Goal: Transaction & Acquisition: Purchase product/service

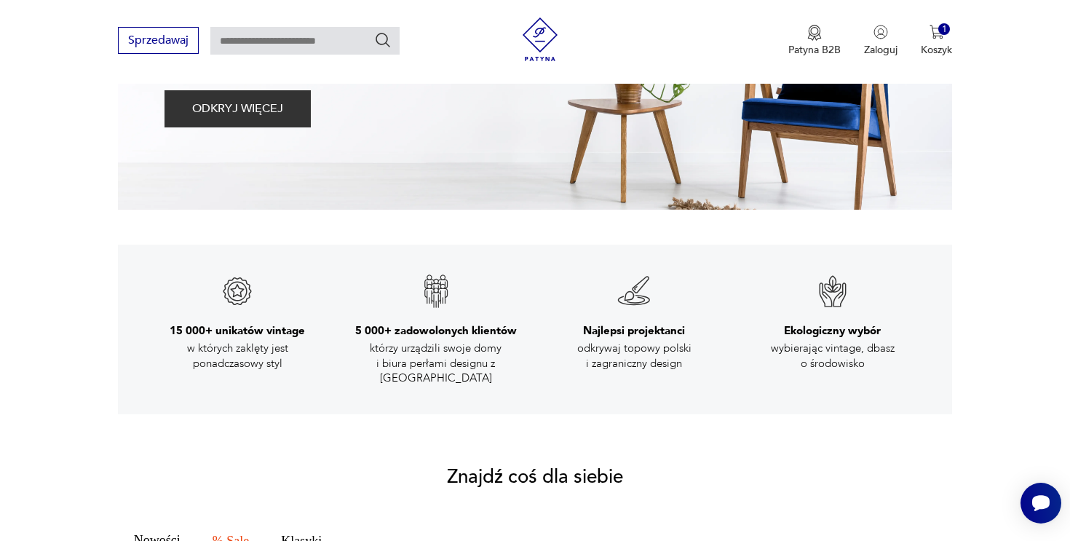
scroll to position [225, 0]
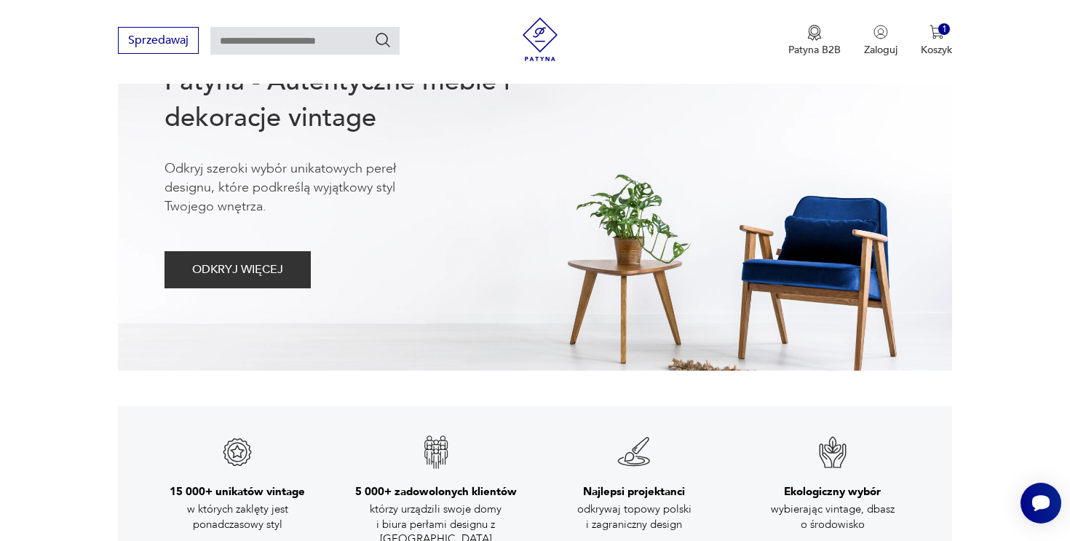
click at [298, 32] on input "text" at bounding box center [304, 41] width 189 height 28
type input "*******"
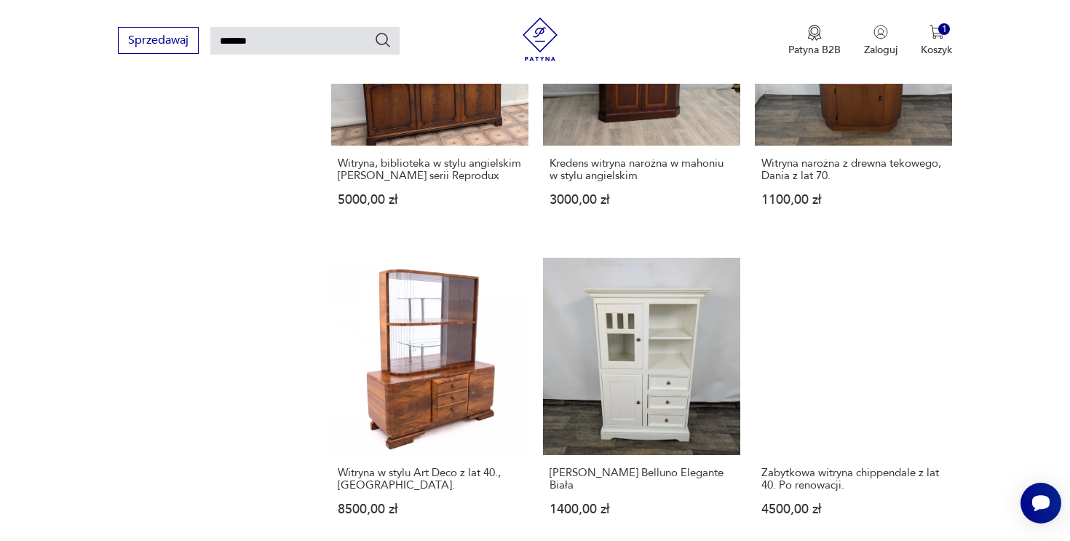
scroll to position [1023, 0]
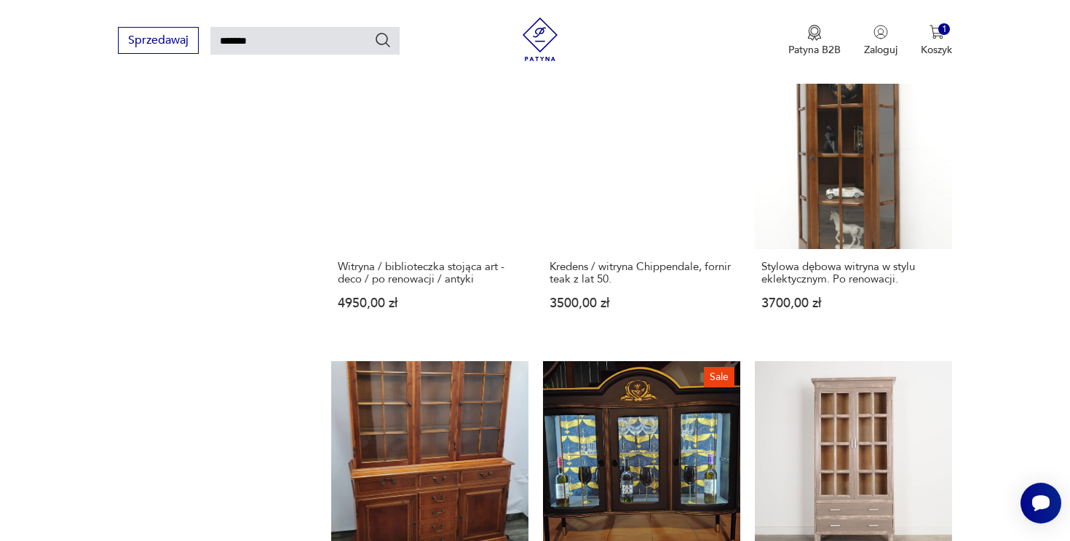
scroll to position [1188, 0]
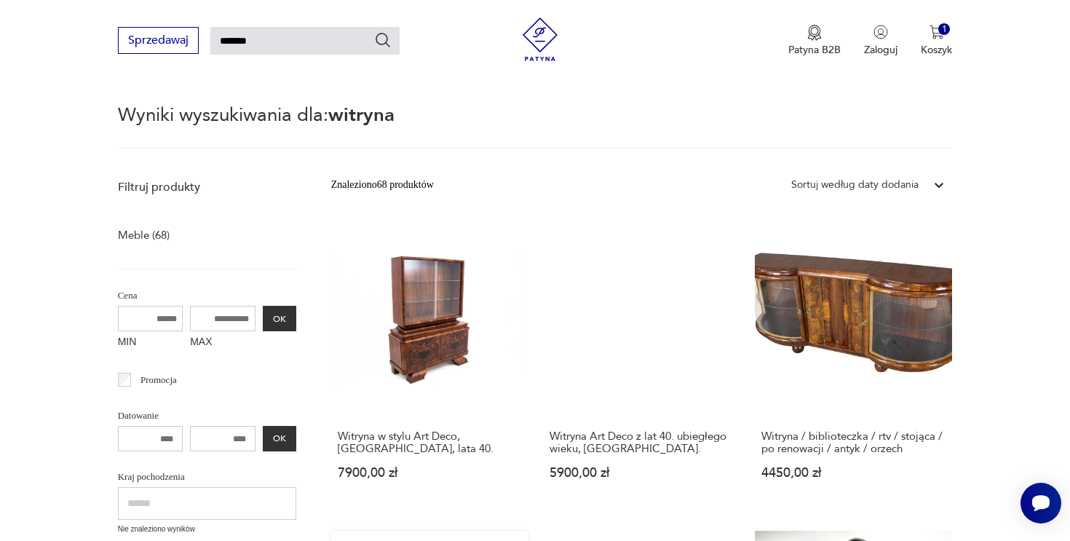
scroll to position [52, 0]
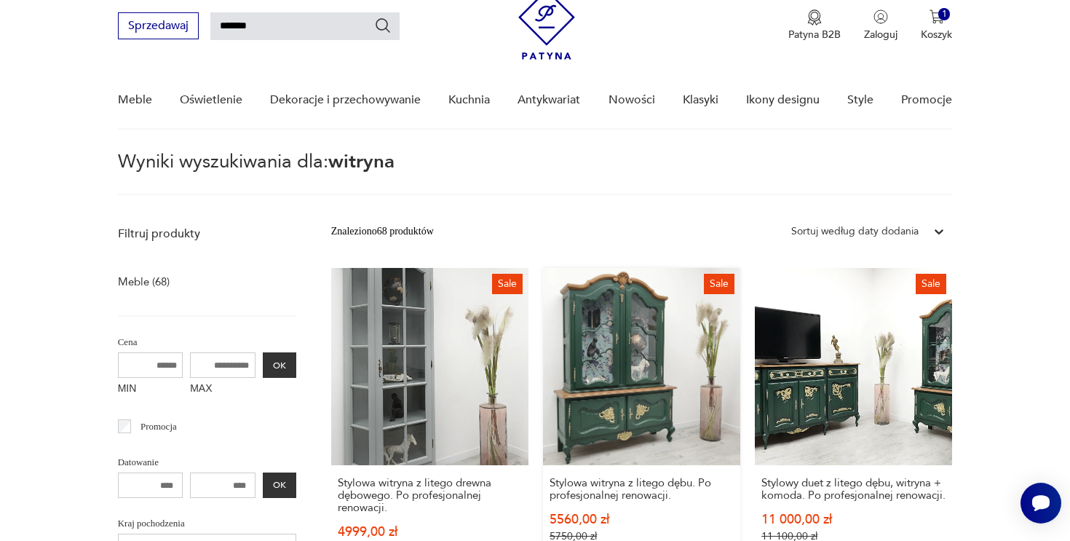
click at [543, 332] on link "Sale Stylowa witryna z litego dębu. Po profesjonalnej renowacji. 5560,00 zł 575…" at bounding box center [641, 425] width 197 height 315
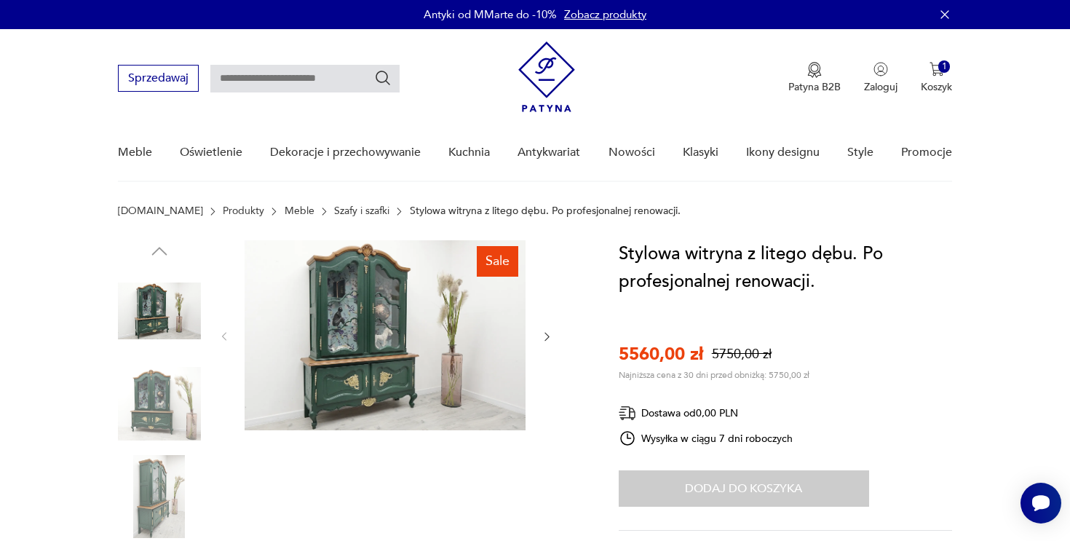
click at [392, 301] on img at bounding box center [384, 335] width 281 height 190
